Goal: Task Accomplishment & Management: Use online tool/utility

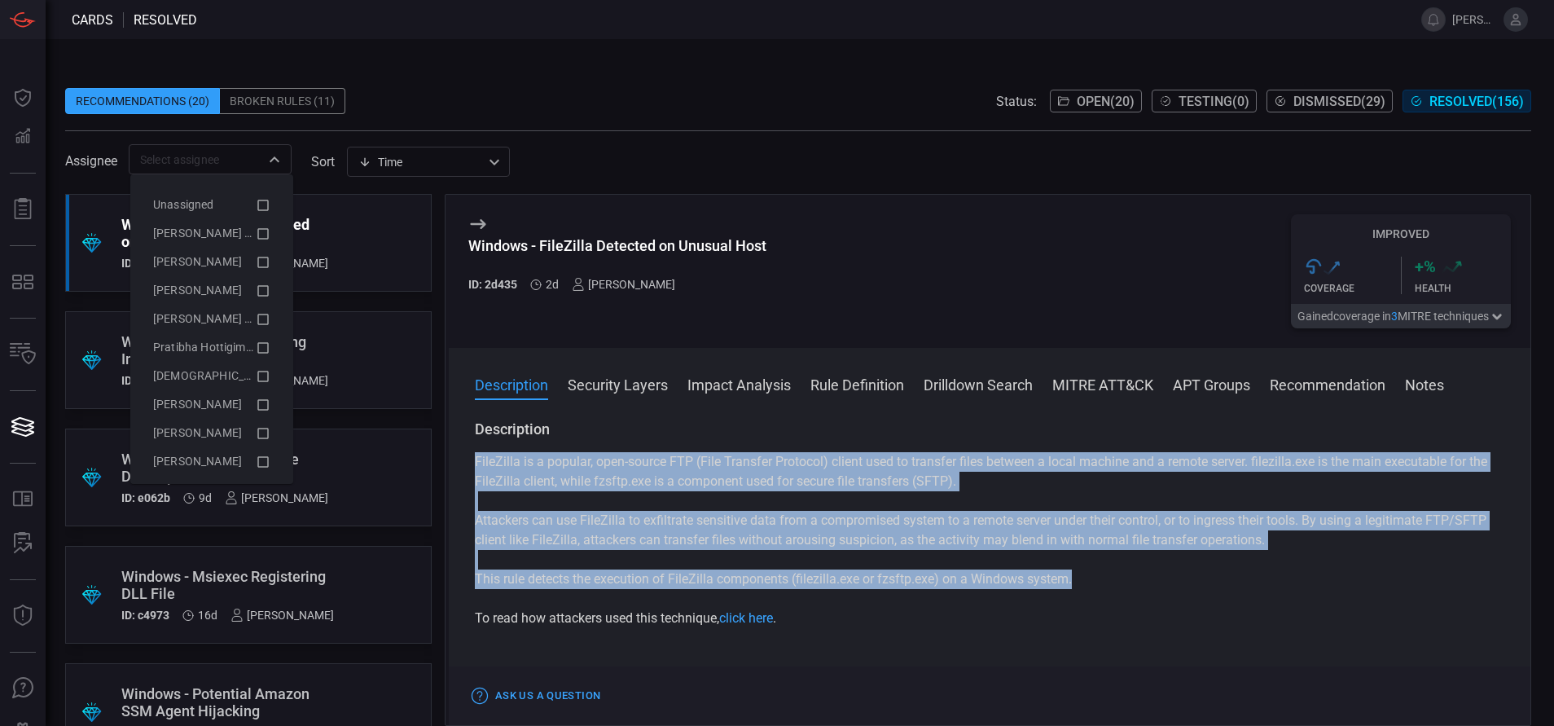
click at [288, 164] on div "​" at bounding box center [210, 159] width 163 height 30
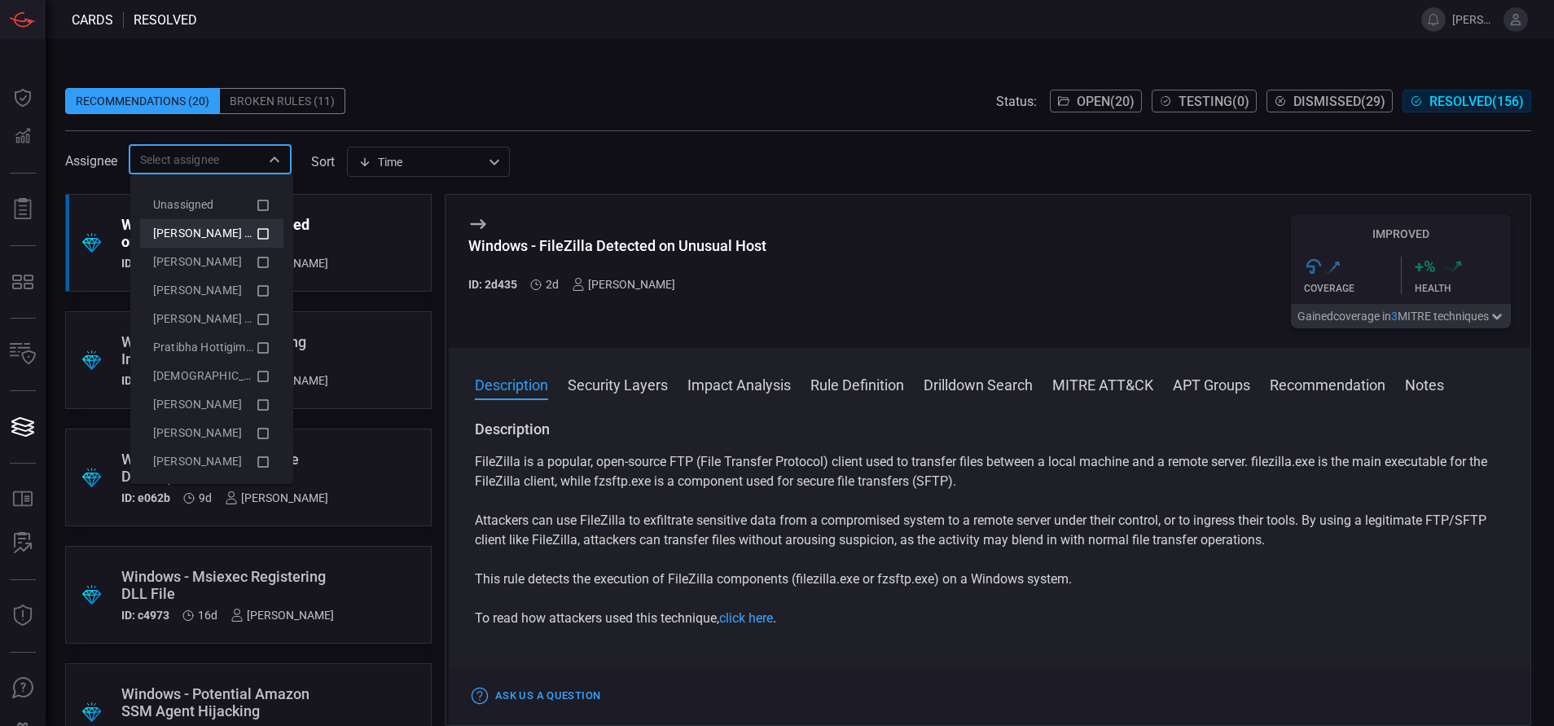
click at [256, 227] on icon at bounding box center [263, 234] width 15 height 20
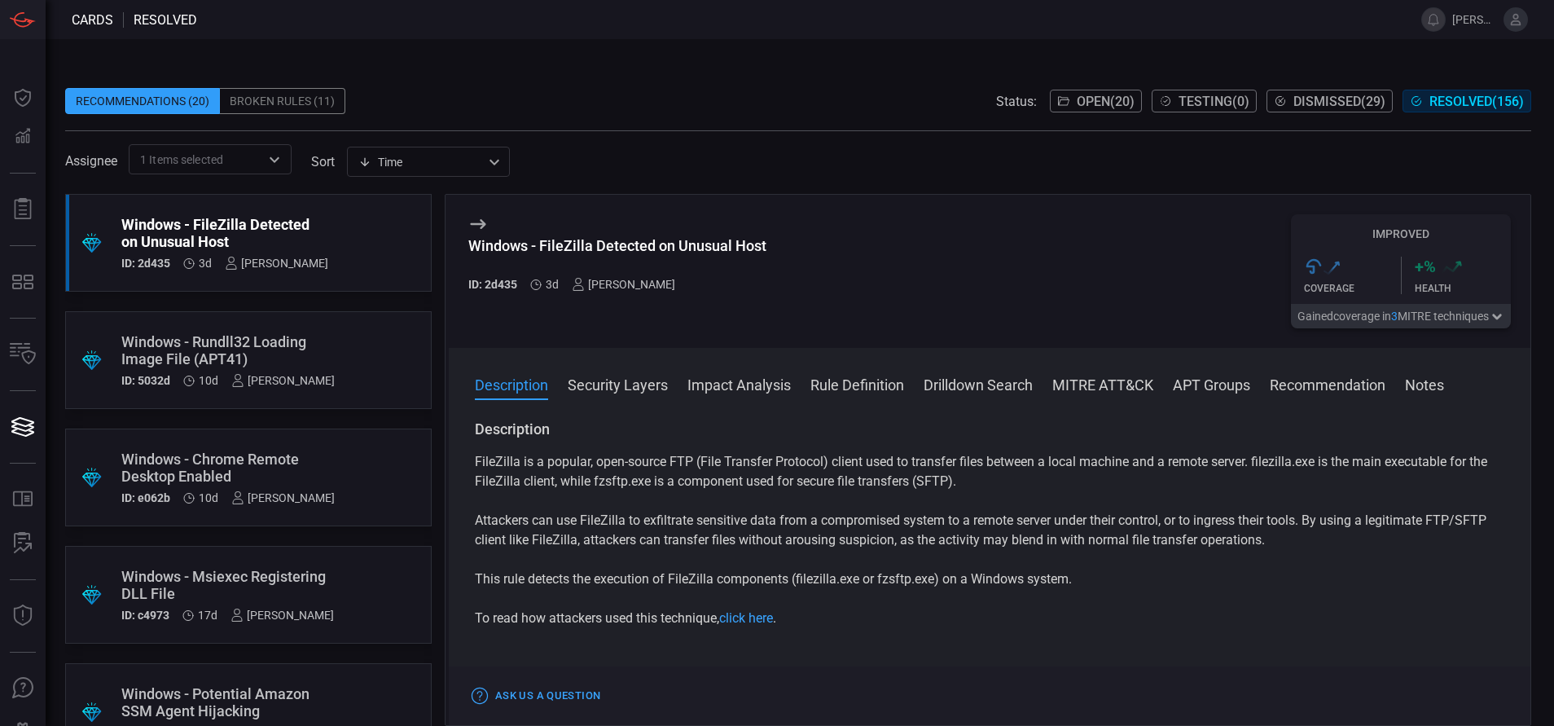
click at [463, 55] on div "Recommendations (20) Broken Rules (11) Status: Open ( 20 ) Testing ( 0 ) Dismis…" at bounding box center [800, 382] width 1508 height 687
click at [1086, 92] on button "Open ( 20 )" at bounding box center [1096, 101] width 92 height 23
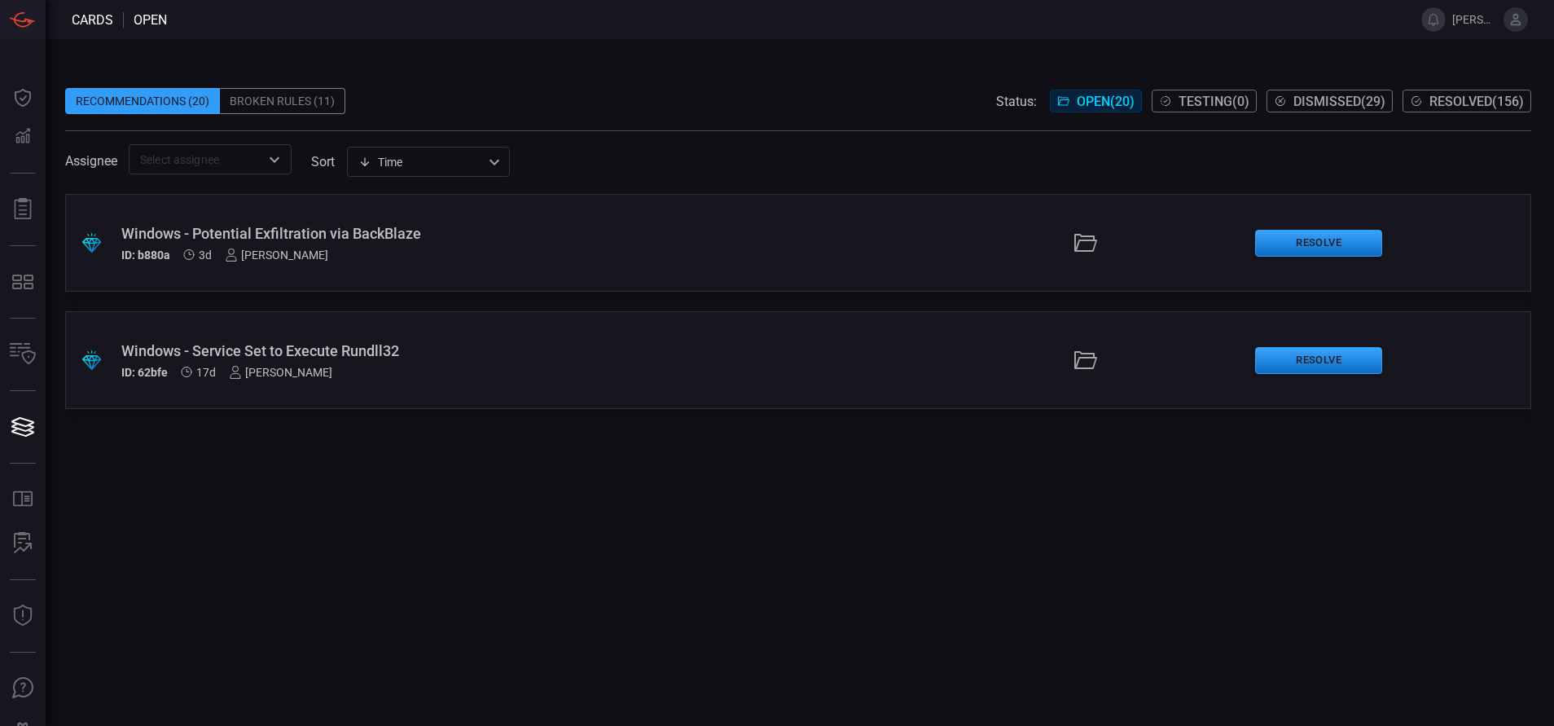
click at [270, 356] on div "Windows - Service Set to Execute Rundll32" at bounding box center [377, 350] width 512 height 17
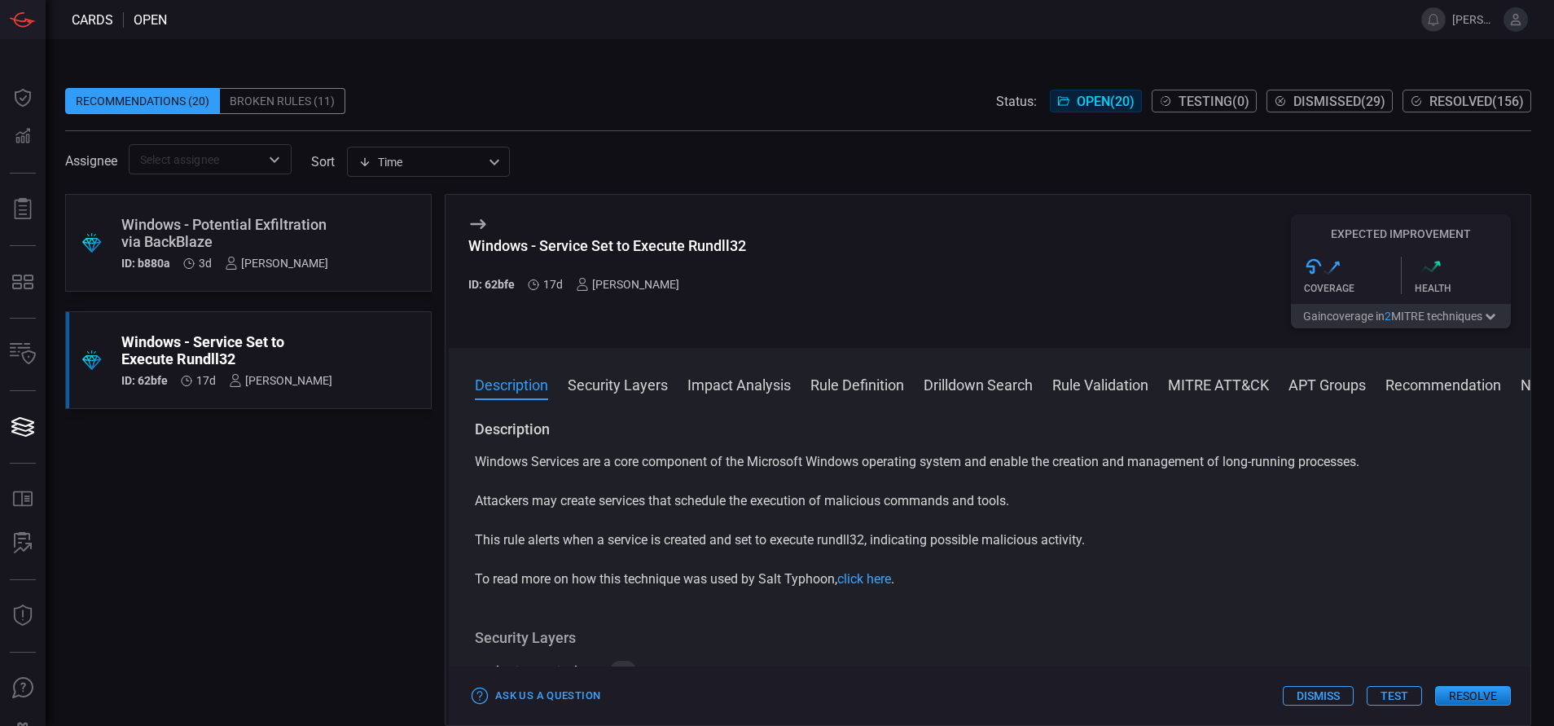
click at [1178, 397] on span at bounding box center [989, 406] width 1081 height 26
click at [1195, 388] on button "MITRE ATT&CK" at bounding box center [1218, 384] width 101 height 20
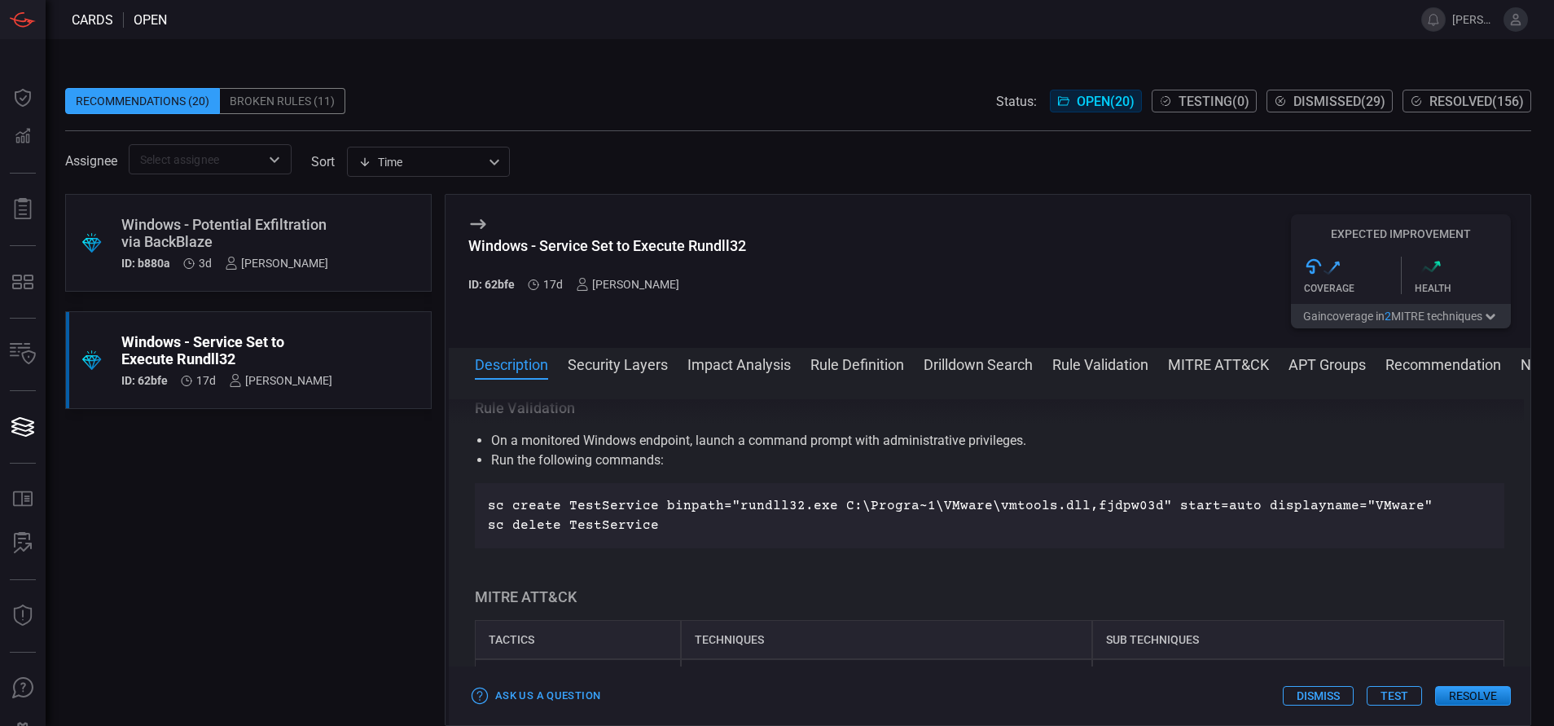
scroll to position [1131, 0]
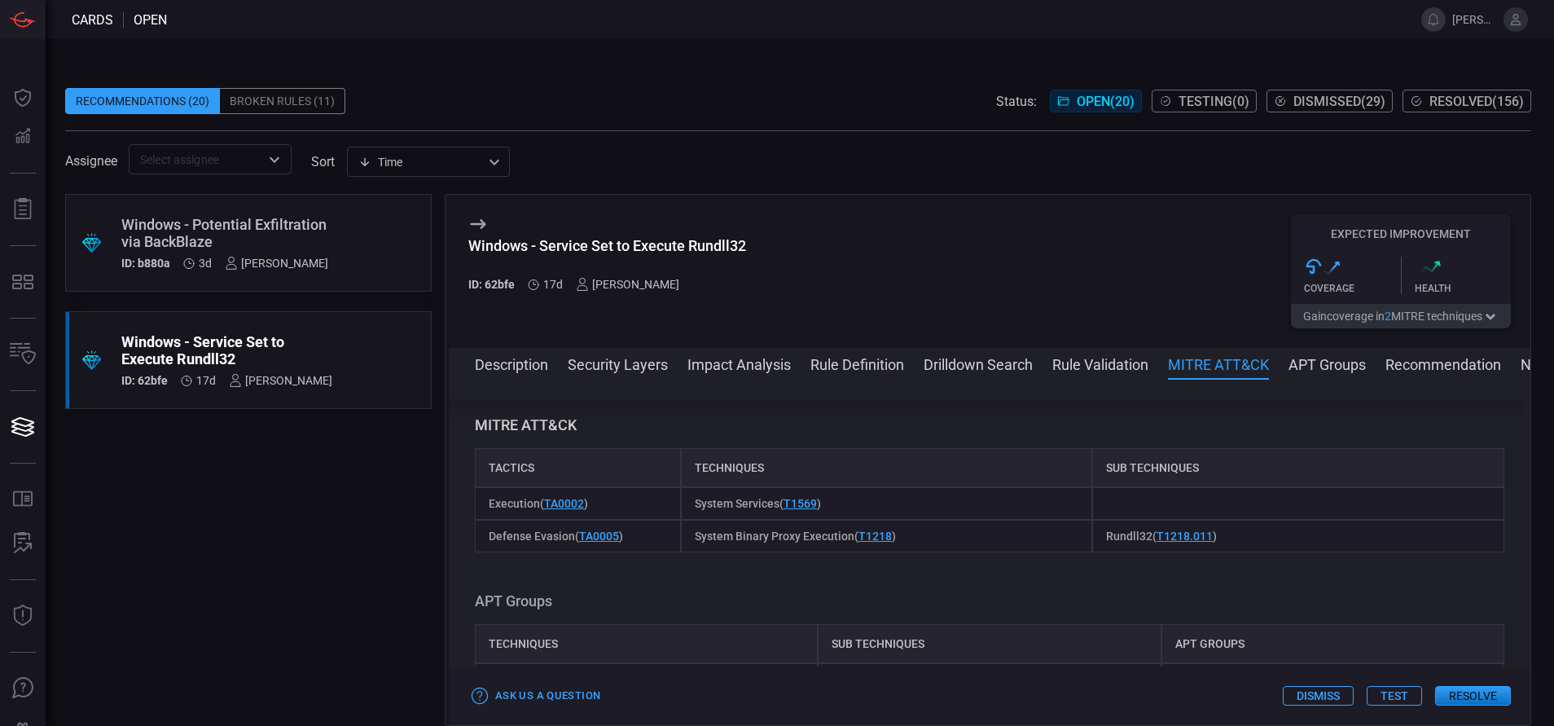
click at [325, 345] on div "Windows - Service Set to Execute Rundll32" at bounding box center [226, 350] width 211 height 34
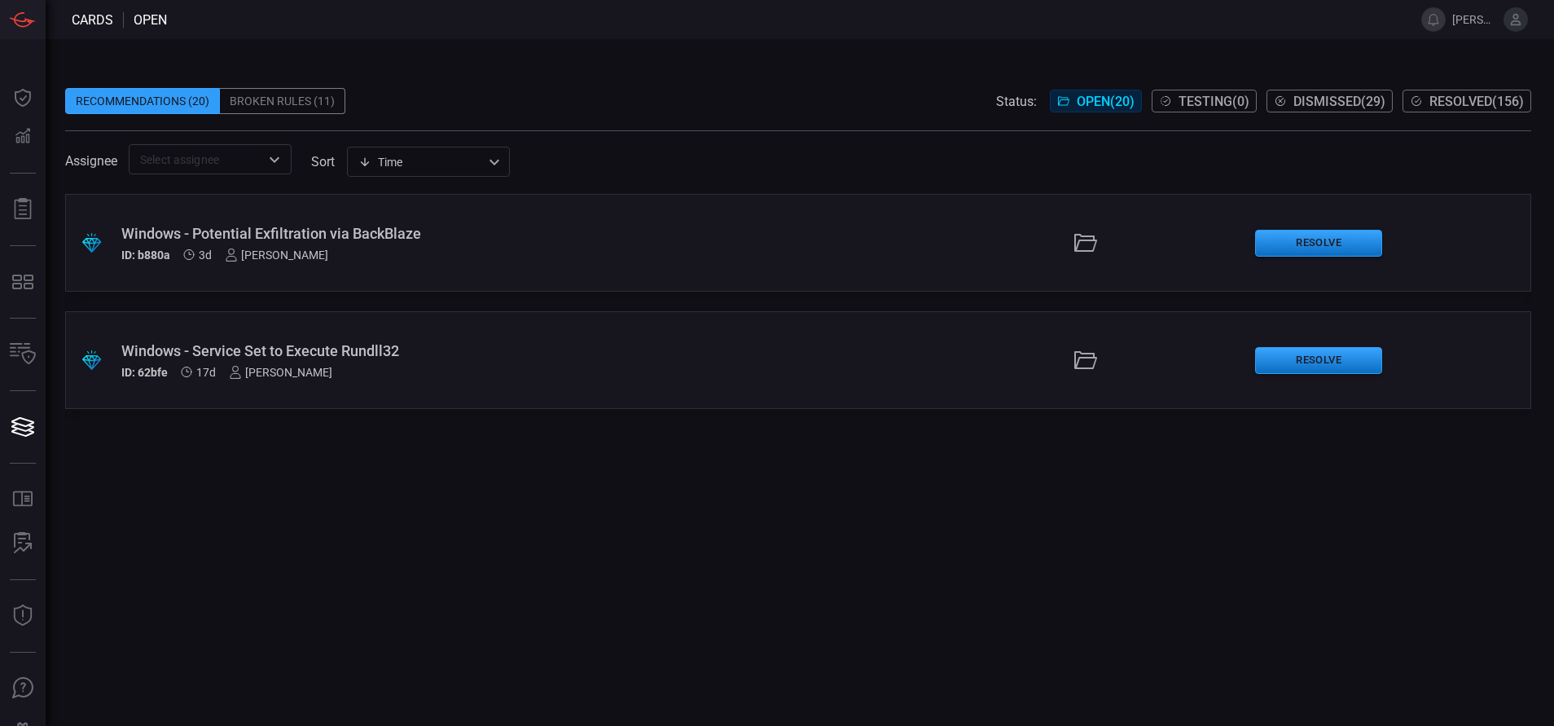
click at [401, 347] on div "Windows - Service Set to Execute Rundll32" at bounding box center [377, 350] width 512 height 17
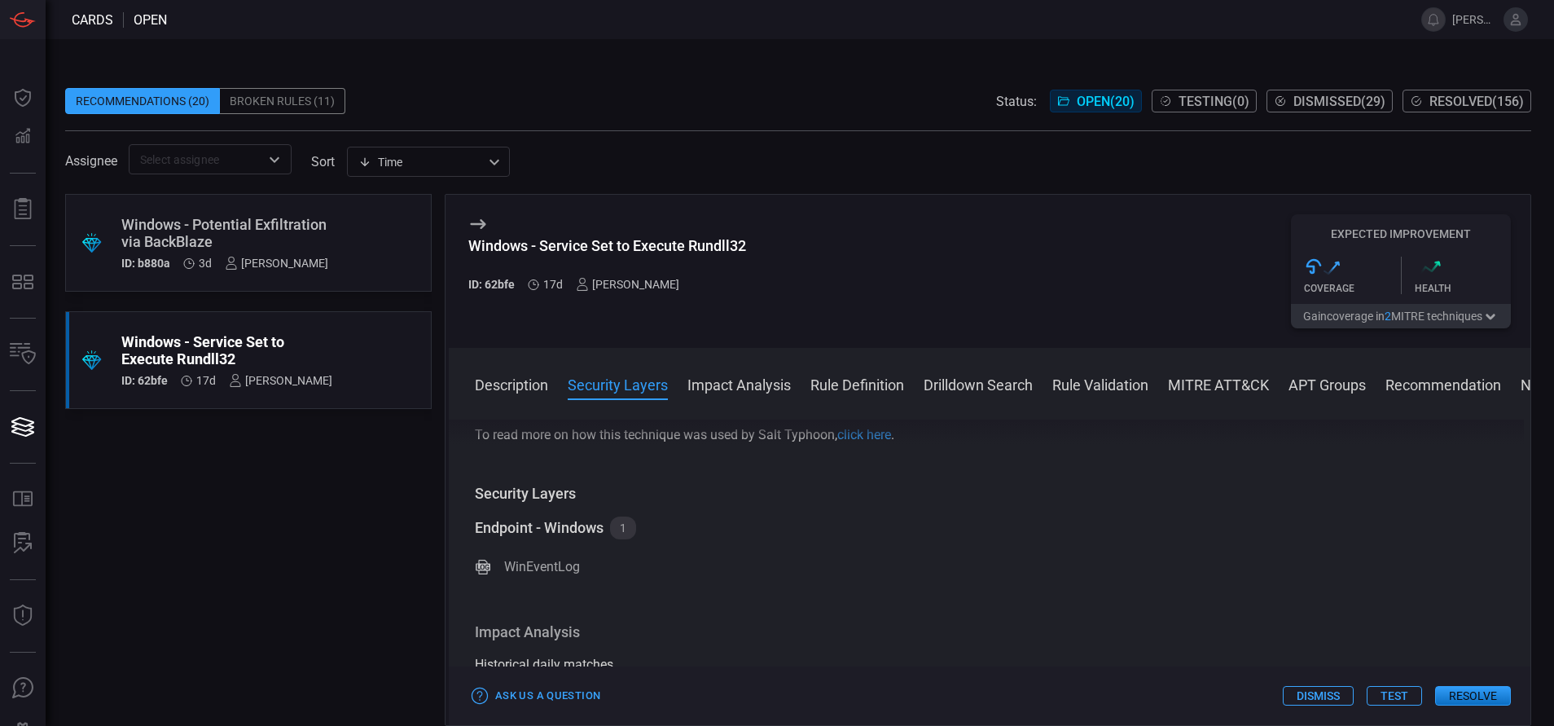
scroll to position [151, 0]
click at [1461, 696] on button "Resolve" at bounding box center [1473, 696] width 76 height 20
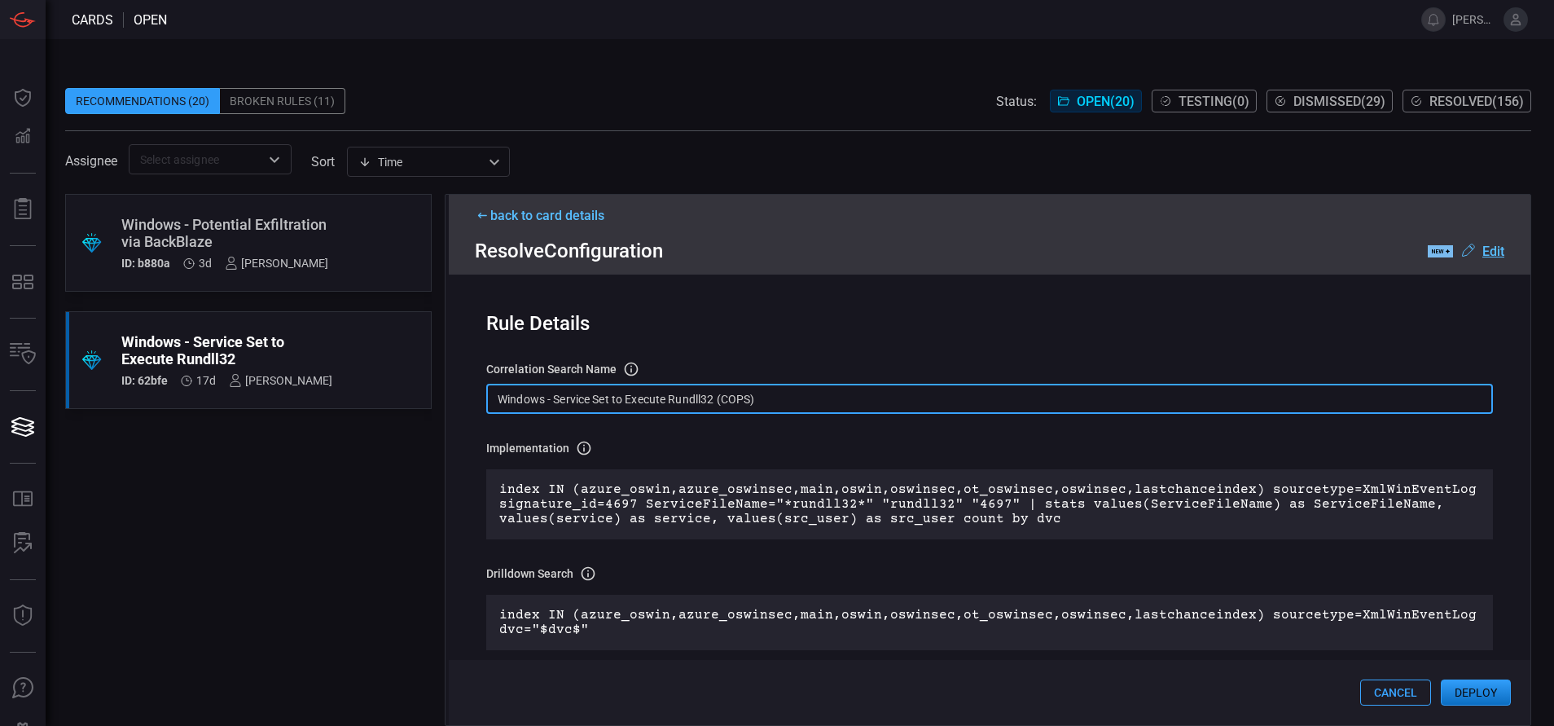
click at [818, 401] on input "Windows - Service Set to Execute Rundll32 (COPS)" at bounding box center [989, 399] width 1007 height 30
paste input "Service - Set to Execute Rundll32"
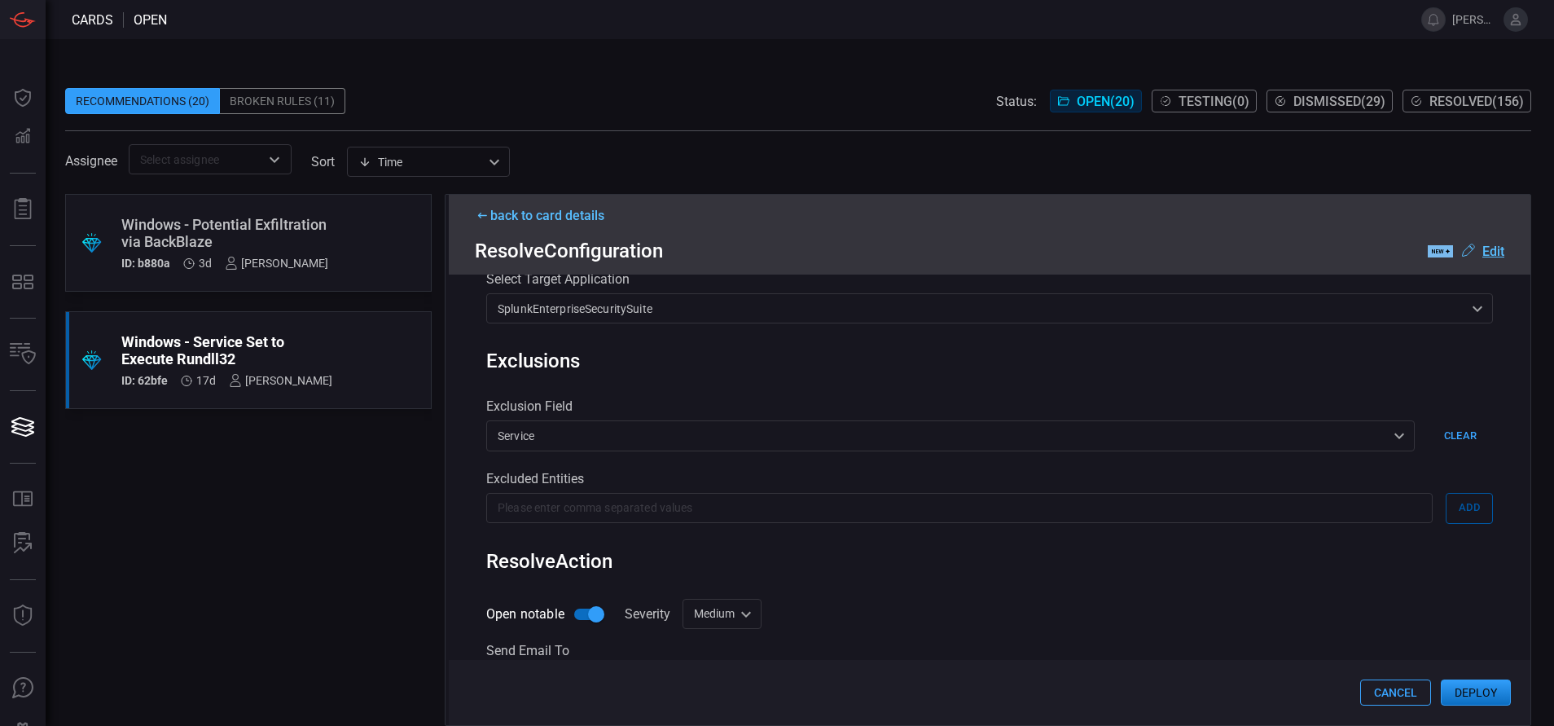
scroll to position [471, 0]
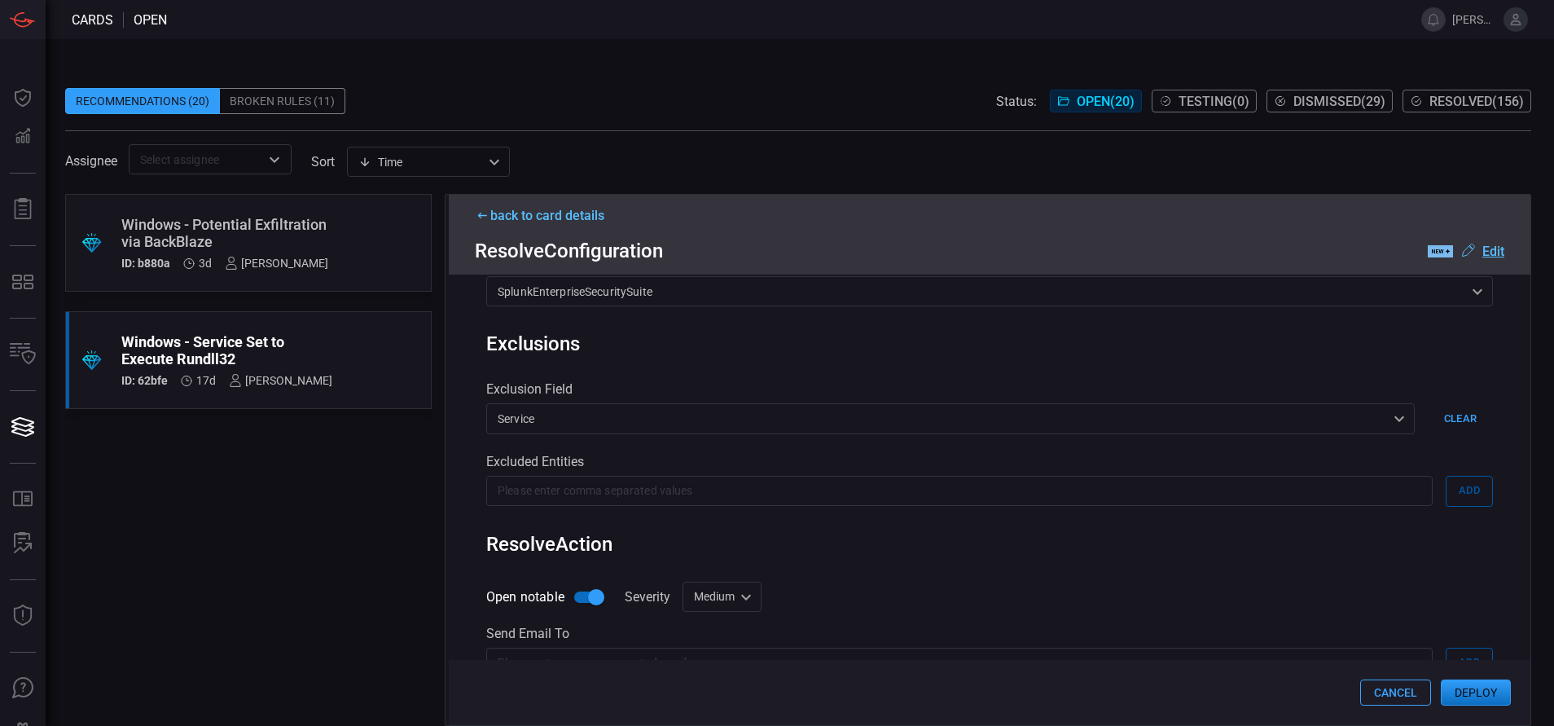
type input "Win Service - Set to Execute Rundll32"
click at [721, 603] on div "Medium medium Informational Low Medium High Critical ​" at bounding box center [721, 596] width 79 height 30
click at [718, 608] on li "Low" at bounding box center [723, 612] width 97 height 27
type input "low"
click at [846, 568] on div "Rule Details correlation search Name Name of the correlation search that will b…" at bounding box center [989, 499] width 1081 height 450
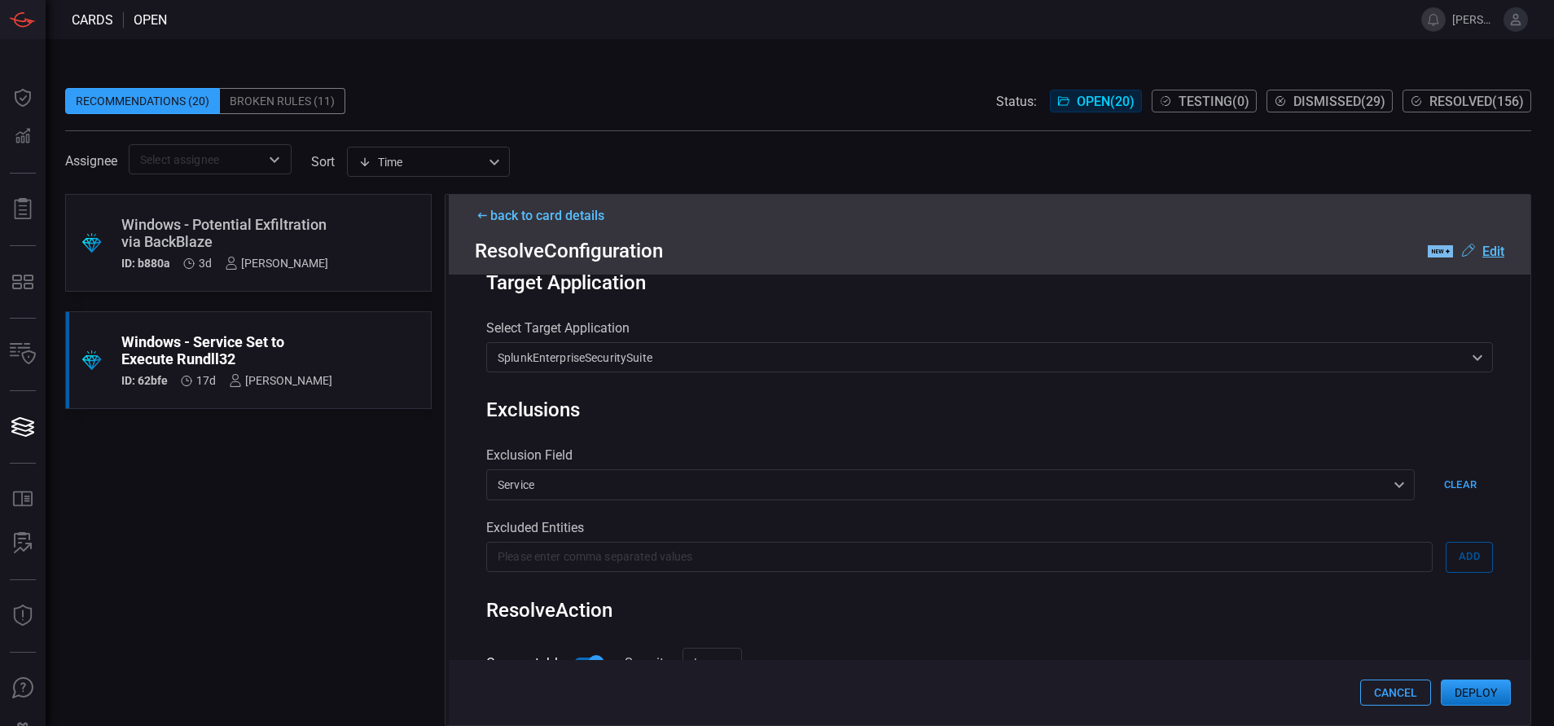
scroll to position [441, 0]
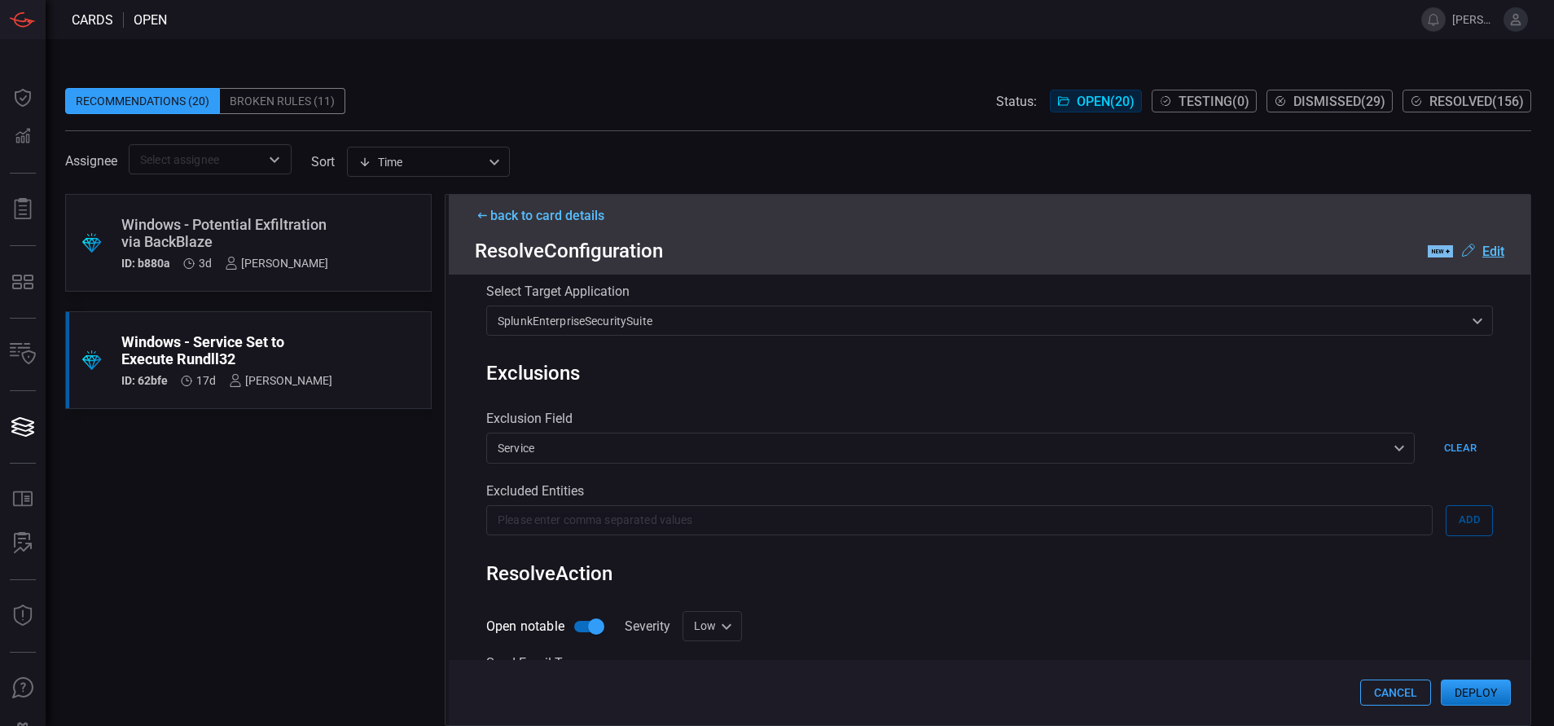
click at [1467, 683] on button "Deploy" at bounding box center [1476, 692] width 70 height 26
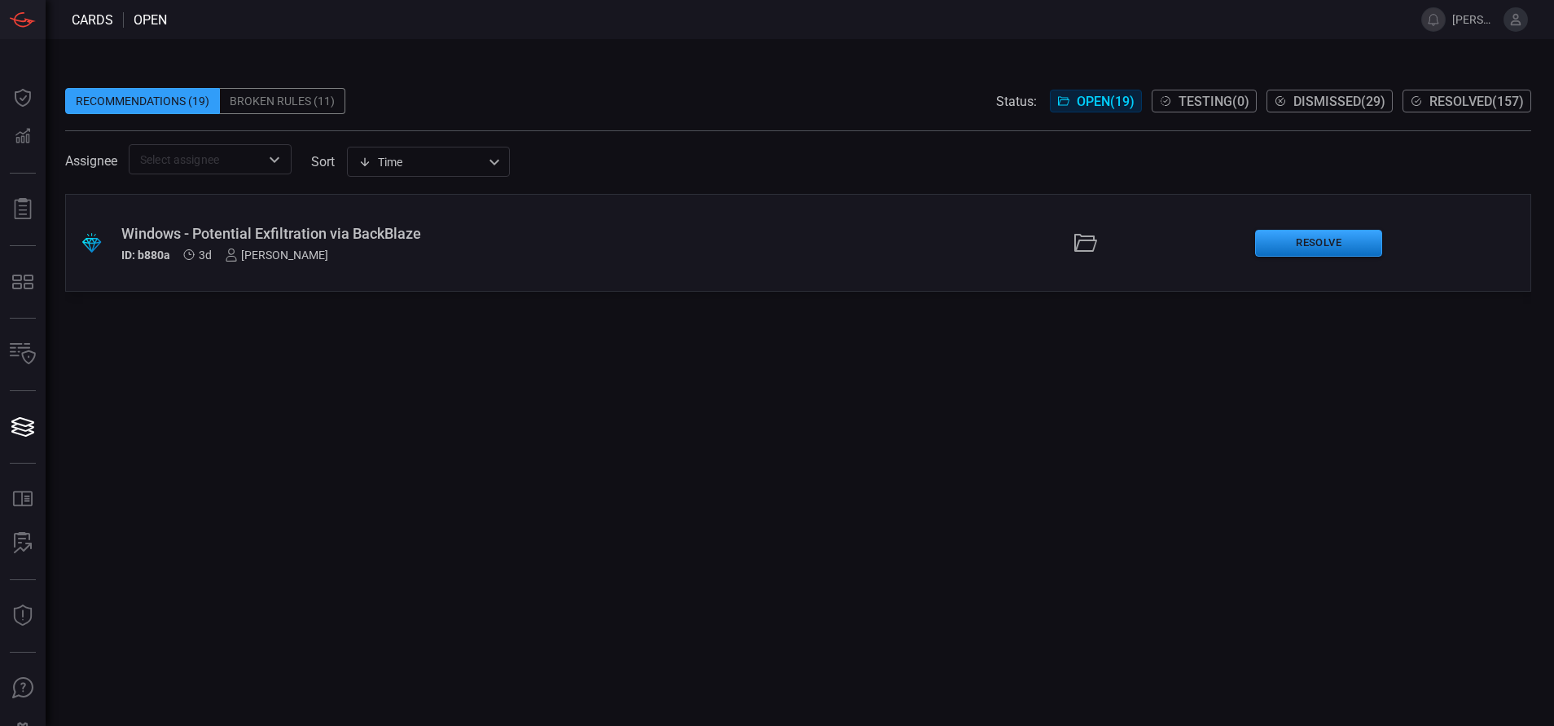
click at [1446, 96] on span "Resolved ( 157 )" at bounding box center [1476, 101] width 94 height 15
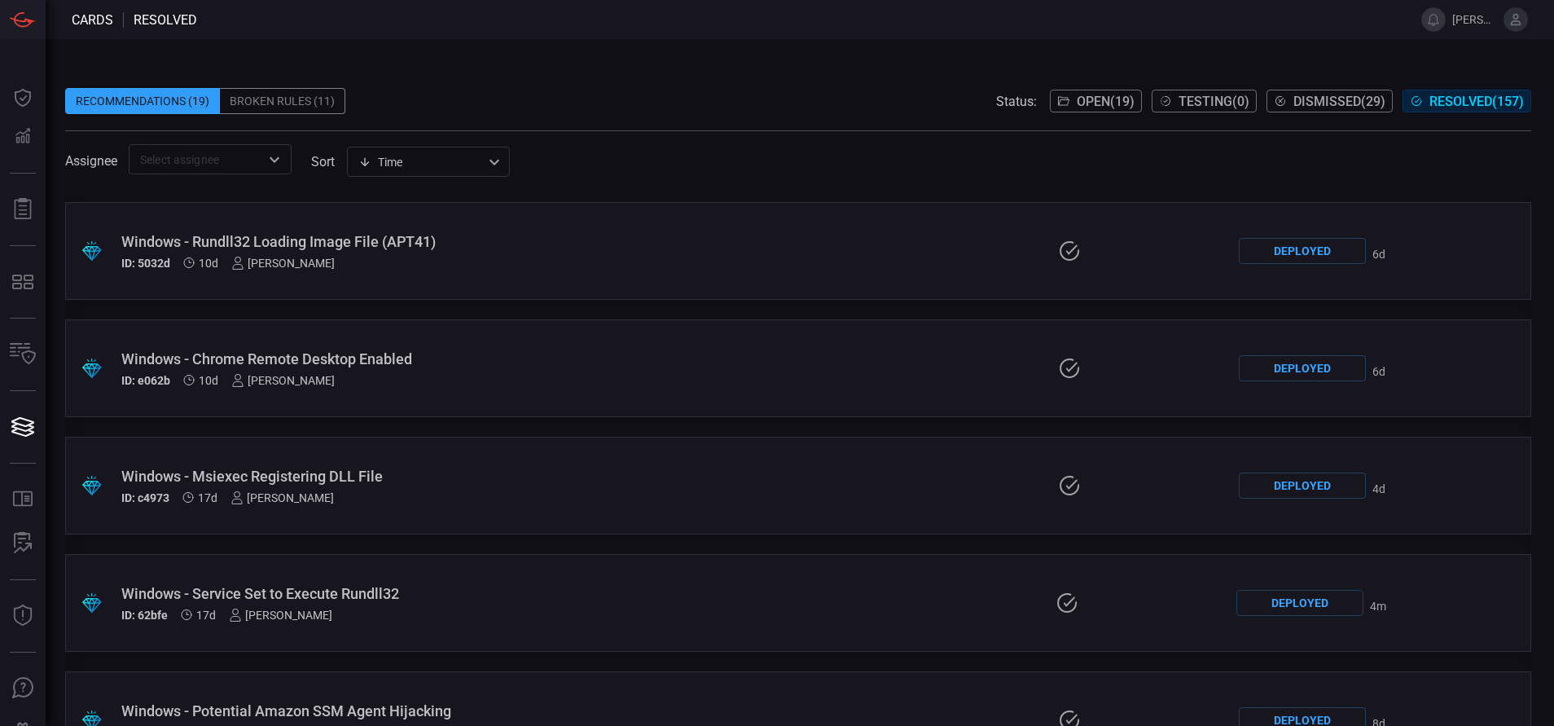
scroll to position [110, 0]
click at [409, 594] on div "Windows - Service Set to Execute Rundll32" at bounding box center [371, 592] width 500 height 17
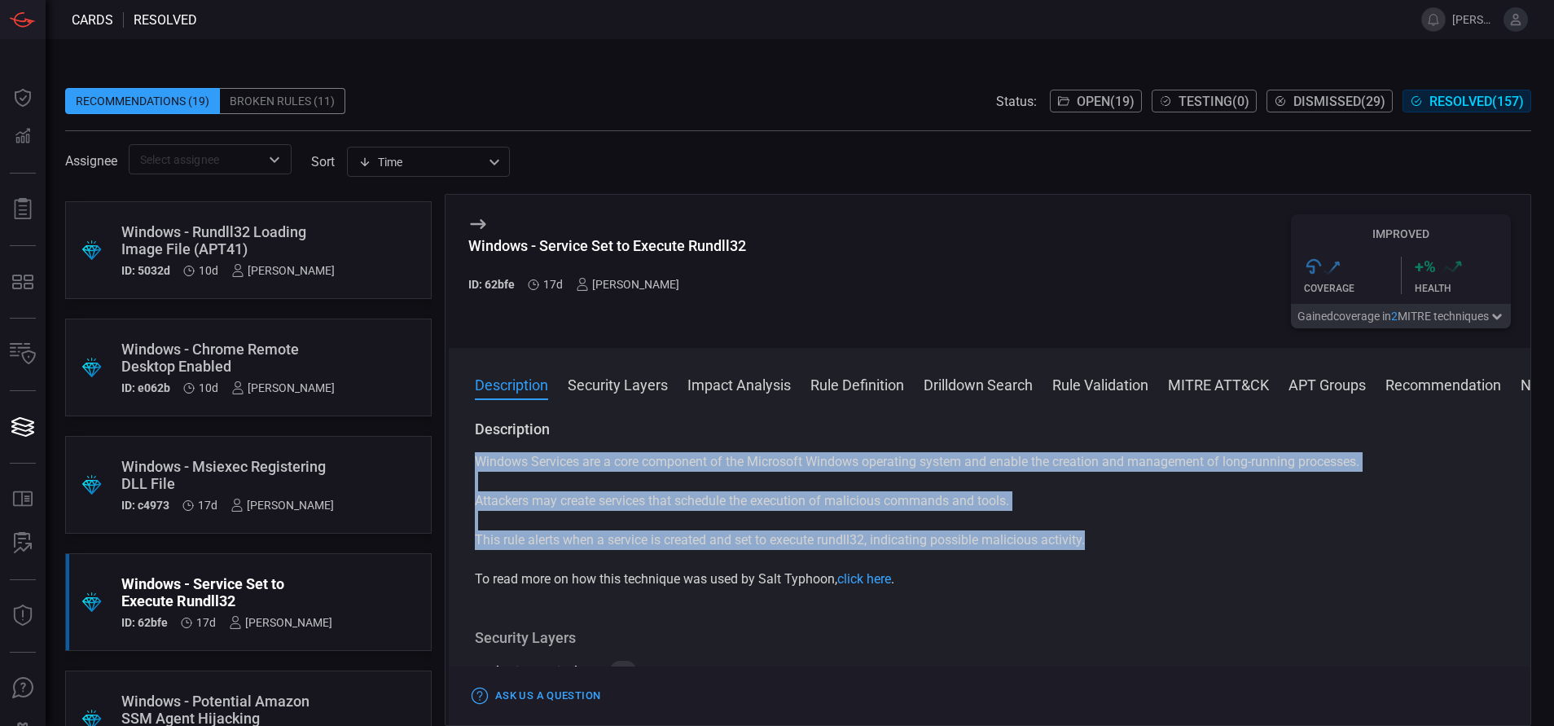
drag, startPoint x: 1095, startPoint y: 537, endPoint x: 476, endPoint y: 464, distance: 623.2
click at [476, 464] on div "Windows Services are a core component of the Microsoft Windows operating system…" at bounding box center [989, 520] width 1029 height 137
copy div "Windows Services are a core component of the Microsoft Windows operating system…"
